Goal: Task Accomplishment & Management: Manage account settings

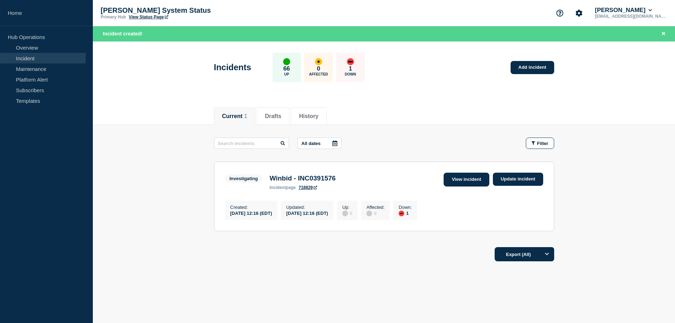
click at [480, 175] on link "View incident" at bounding box center [466, 179] width 46 height 14
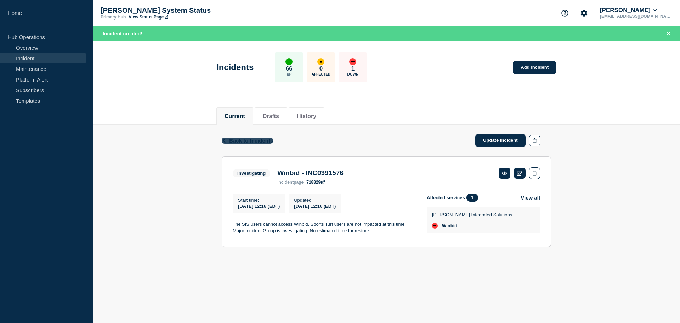
click at [260, 142] on span "Back to Incidents" at bounding box center [251, 140] width 44 height 6
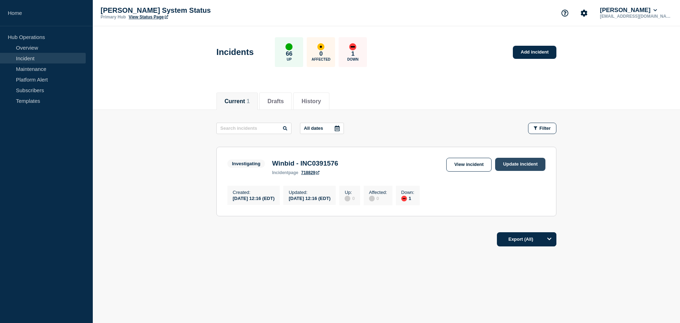
click at [539, 163] on link "Update incident" at bounding box center [520, 164] width 50 height 13
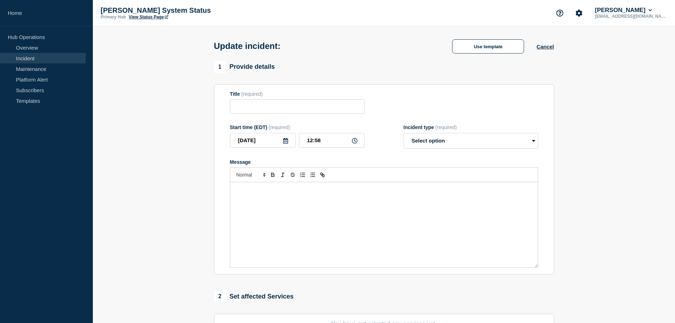
type input "Winbid - INC0391576"
click at [35, 56] on link "Incident" at bounding box center [43, 58] width 86 height 11
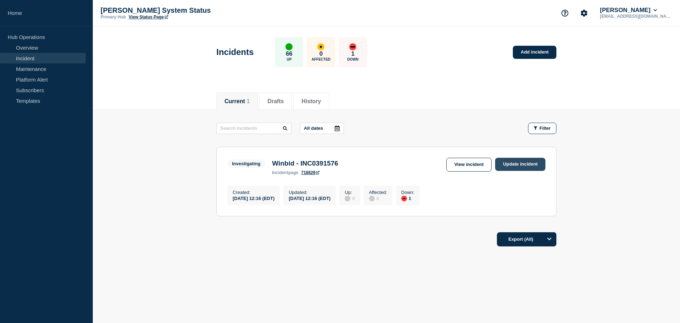
click at [519, 166] on link "Update incident" at bounding box center [520, 164] width 50 height 13
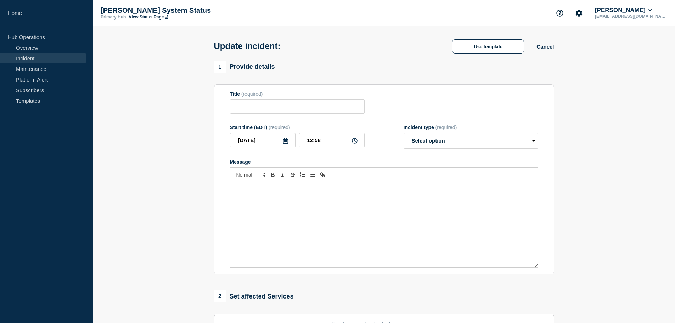
type input "Winbid - INC0391576"
click at [32, 58] on link "Incident" at bounding box center [43, 58] width 86 height 11
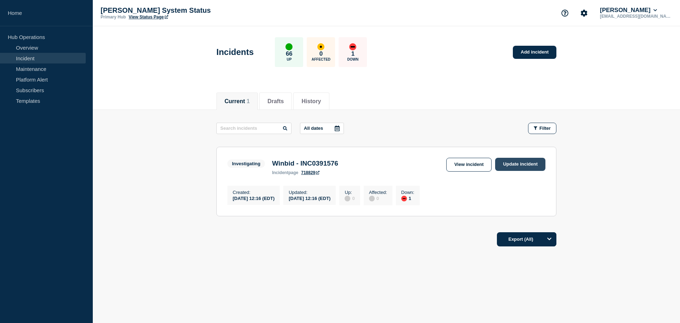
click at [513, 165] on link "Update incident" at bounding box center [520, 164] width 50 height 13
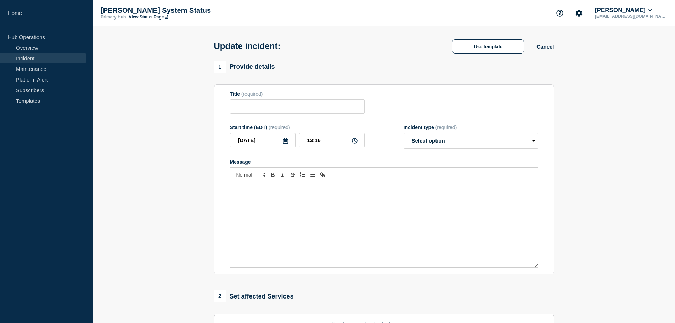
type input "Winbid - INC0391576"
click at [244, 193] on p "Message" at bounding box center [383, 189] width 297 height 6
drag, startPoint x: 259, startPoint y: 197, endPoint x: 263, endPoint y: 196, distance: 4.0
click at [259, 197] on div "Message" at bounding box center [383, 224] width 307 height 85
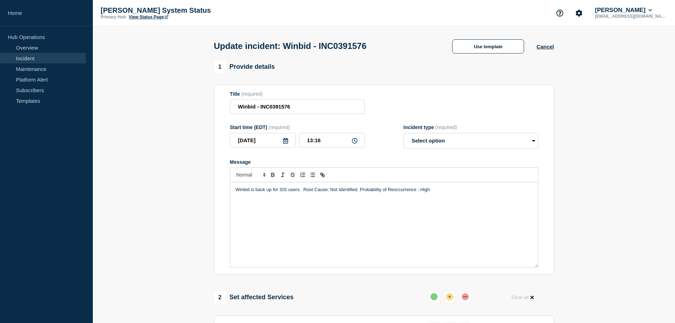
drag, startPoint x: 303, startPoint y: 192, endPoint x: 307, endPoint y: 200, distance: 9.2
click at [303, 193] on p "Winbid is back up for SIS users. Root Cause: Not Identified Probability of Reoc…" at bounding box center [383, 189] width 297 height 6
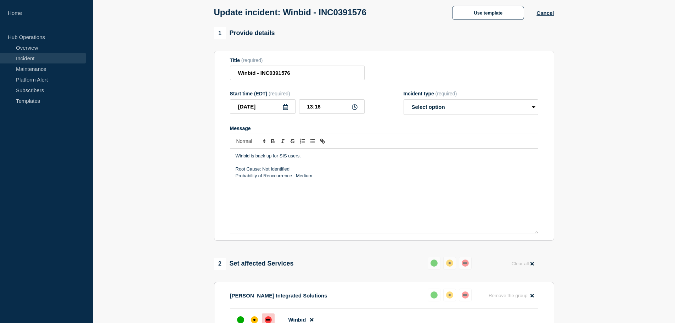
scroll to position [71, 0]
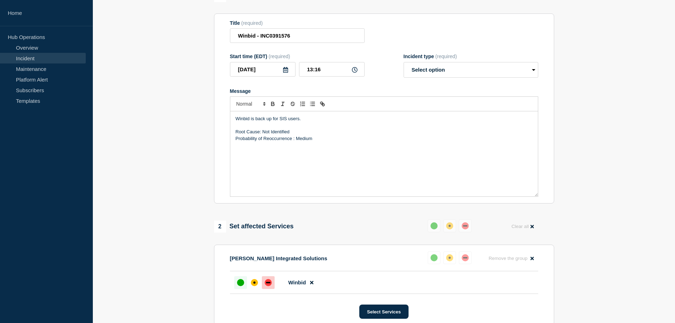
click at [241, 285] on div "up" at bounding box center [240, 282] width 7 height 7
click at [449, 66] on select "Select option Investigating Identified Monitoring Resolved" at bounding box center [470, 70] width 135 height 16
select select "resolved"
click at [403, 63] on select "Select option Investigating Identified Monitoring Resolved" at bounding box center [470, 70] width 135 height 16
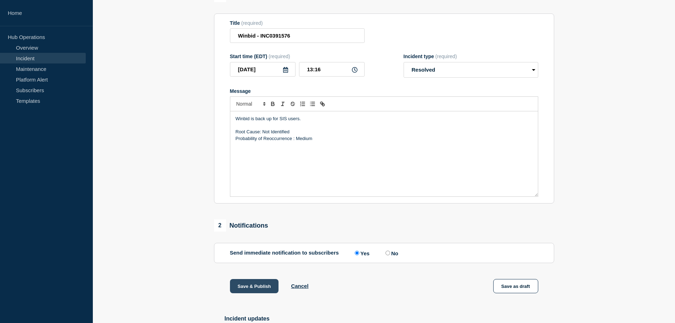
click at [255, 285] on button "Save & Publish" at bounding box center [254, 286] width 49 height 14
